Goal: Find specific page/section: Find specific page/section

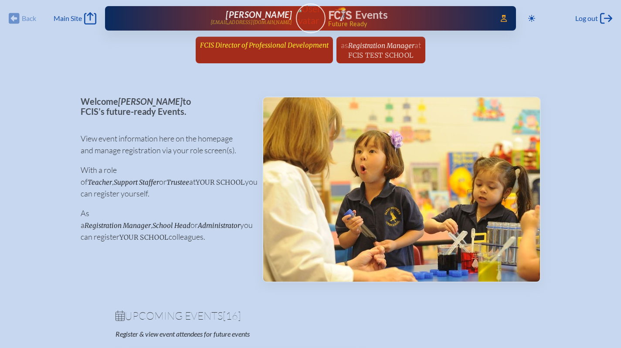
click at [281, 46] on span "FCIS Director of Professional Development" at bounding box center [264, 45] width 129 height 8
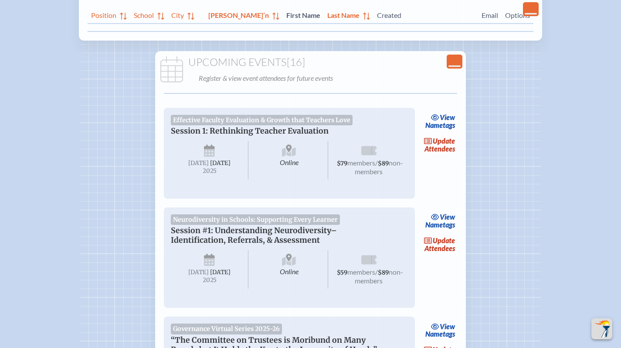
scroll to position [194, 0]
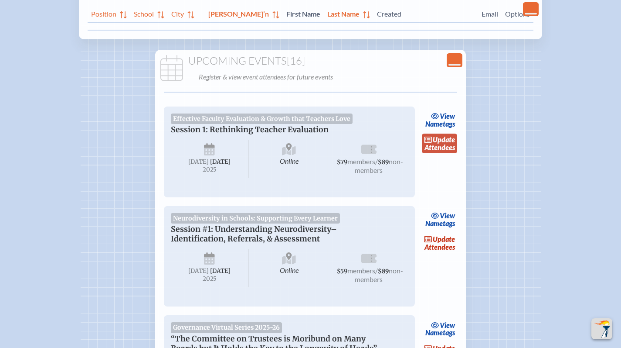
click at [451, 142] on span "update" at bounding box center [444, 139] width 22 height 8
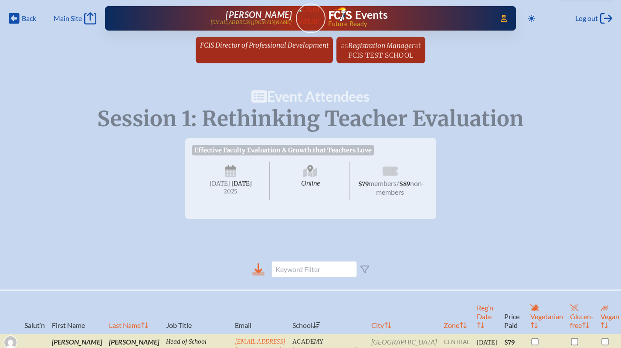
click at [262, 274] on icon at bounding box center [259, 269] width 12 height 12
click at [23, 15] on span "Back" at bounding box center [29, 18] width 14 height 9
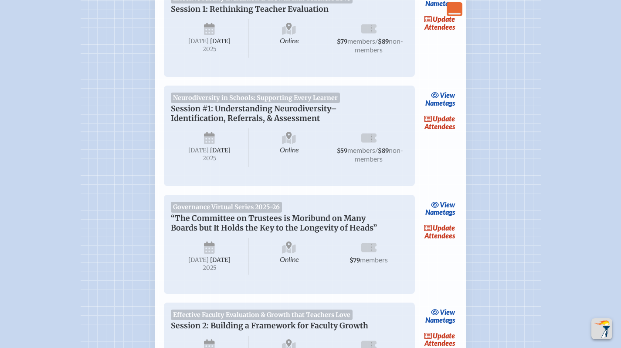
scroll to position [387, 0]
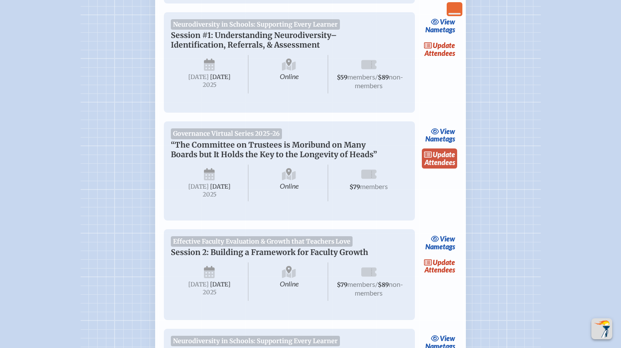
click at [441, 158] on span "update" at bounding box center [444, 154] width 22 height 8
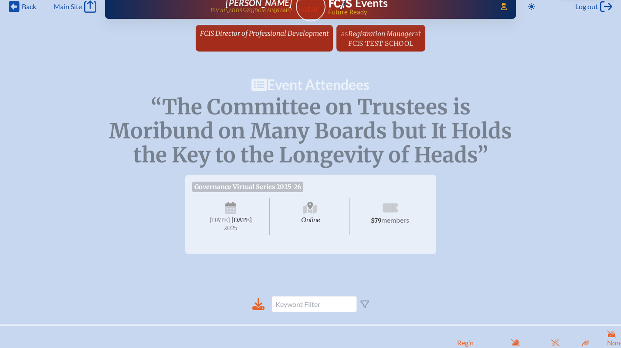
scroll to position [14, 0]
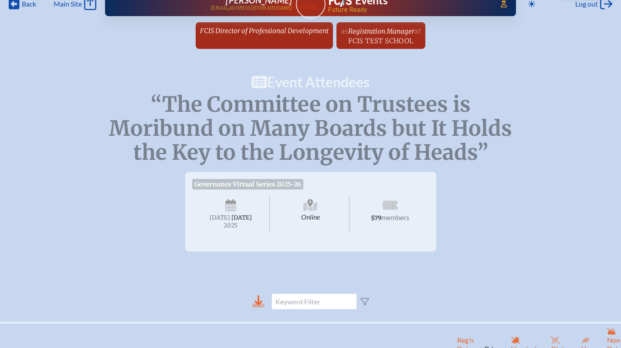
click at [263, 307] on icon at bounding box center [259, 306] width 12 height 4
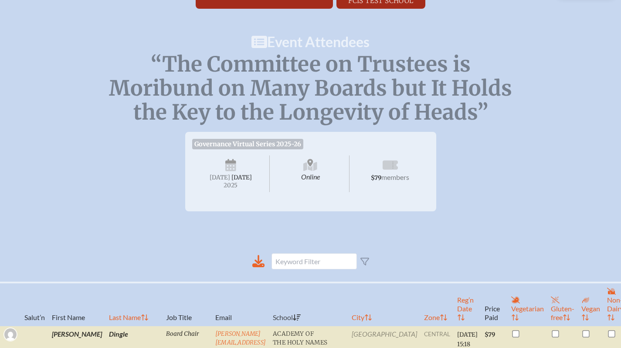
scroll to position [0, 0]
